Goal: Information Seeking & Learning: Learn about a topic

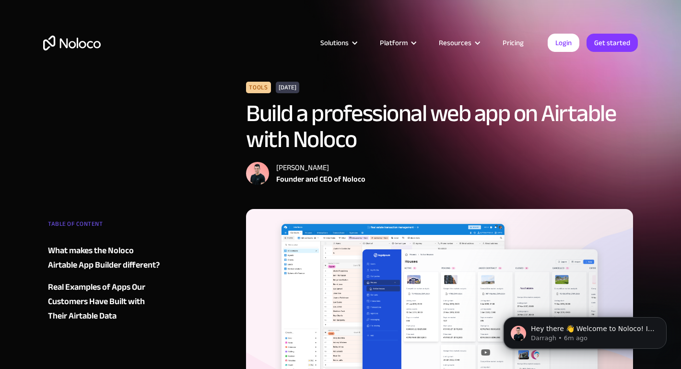
click at [508, 153] on div "Tools August 23, 2022 Build a professional web app on Airtable with Noloco Darr…" at bounding box center [439, 133] width 387 height 103
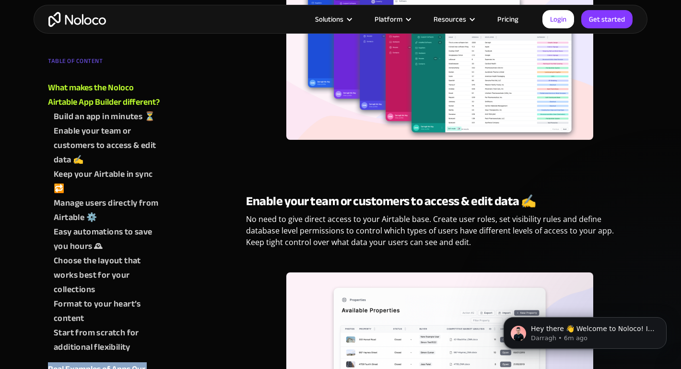
scroll to position [994, 0]
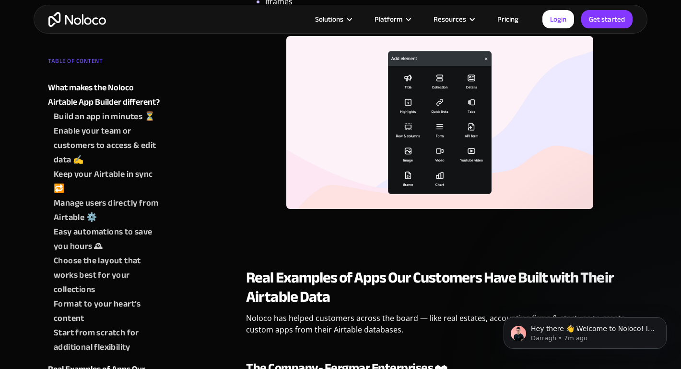
scroll to position [3413, 0]
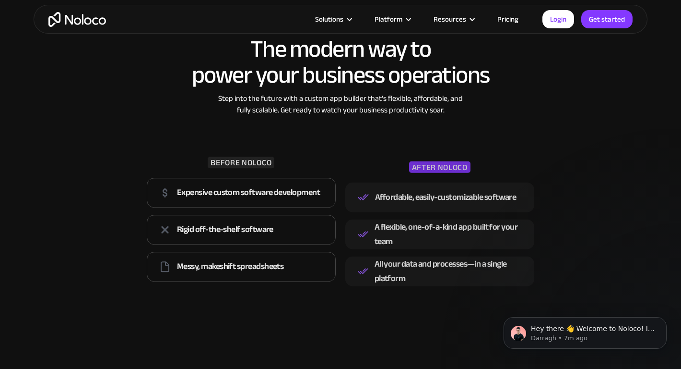
scroll to position [998, 0]
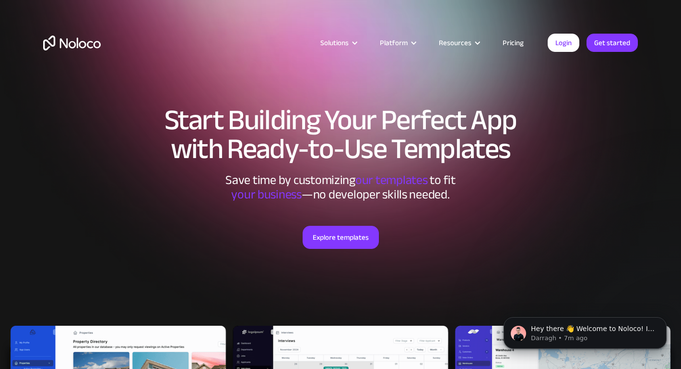
click at [567, 141] on h1 "Start Building Your Perfect App with Ready-to-Use Templates" at bounding box center [340, 135] width 595 height 58
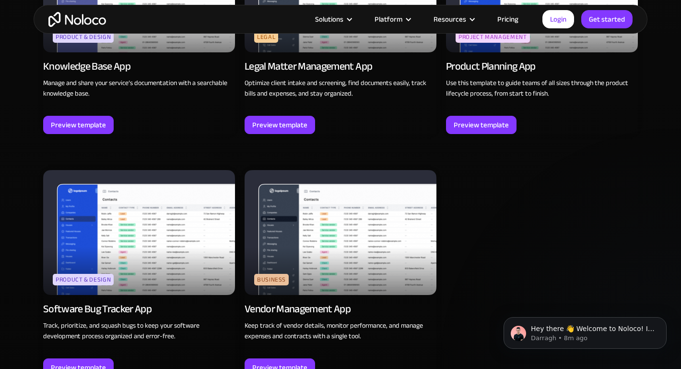
scroll to position [2579, 0]
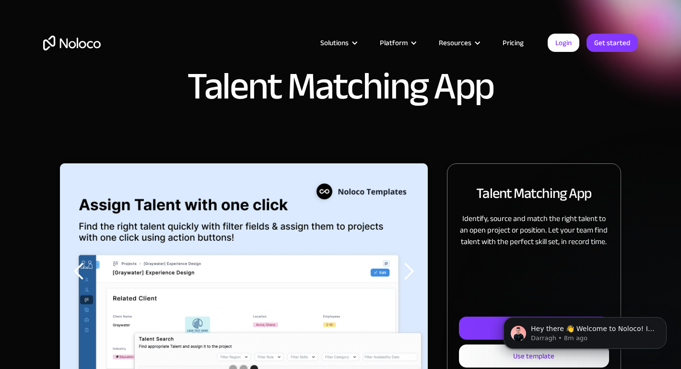
click at [512, 151] on div "Talent Matching App" at bounding box center [340, 81] width 681 height 163
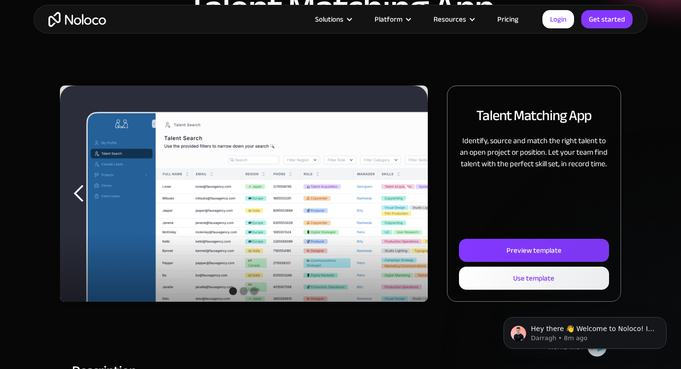
scroll to position [78, 0]
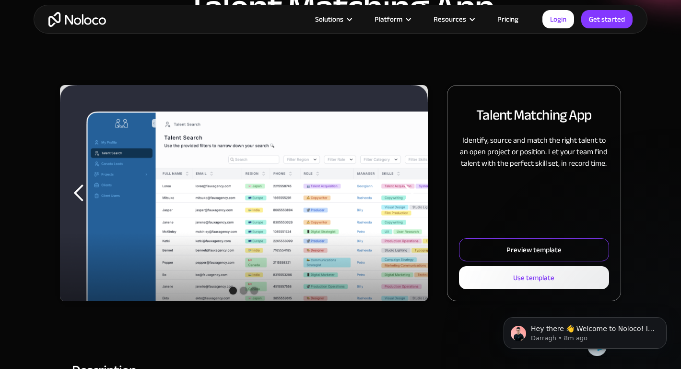
click at [524, 250] on div "Preview template" at bounding box center [534, 249] width 55 height 12
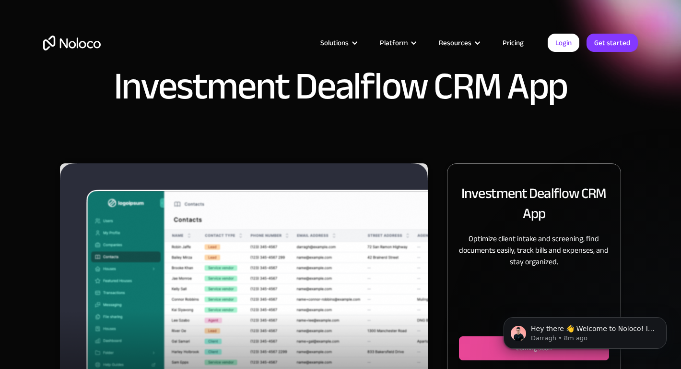
click at [380, 133] on div "Investment Dealflow CRM App" at bounding box center [340, 81] width 681 height 163
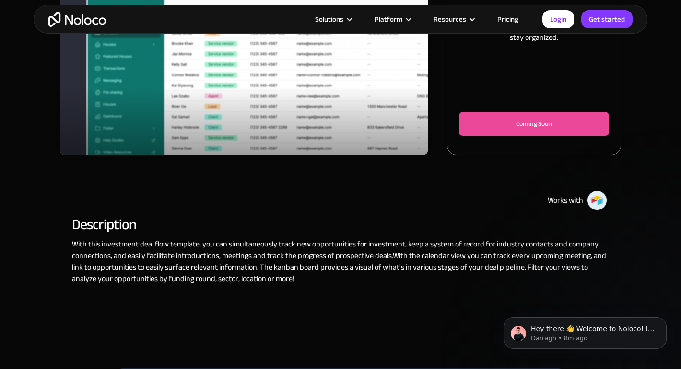
scroll to position [279, 0]
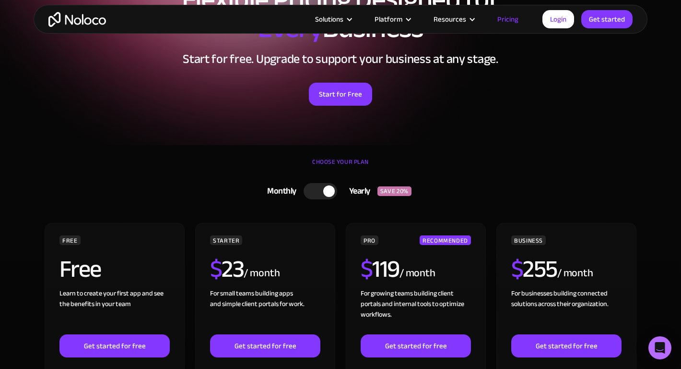
scroll to position [101, 0]
